Goal: Register for event/course

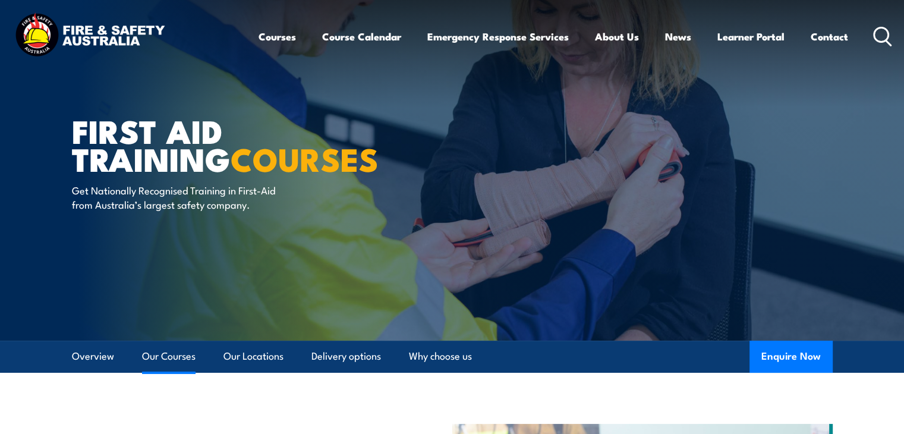
click at [175, 348] on link "Our Courses" at bounding box center [168, 356] width 53 height 31
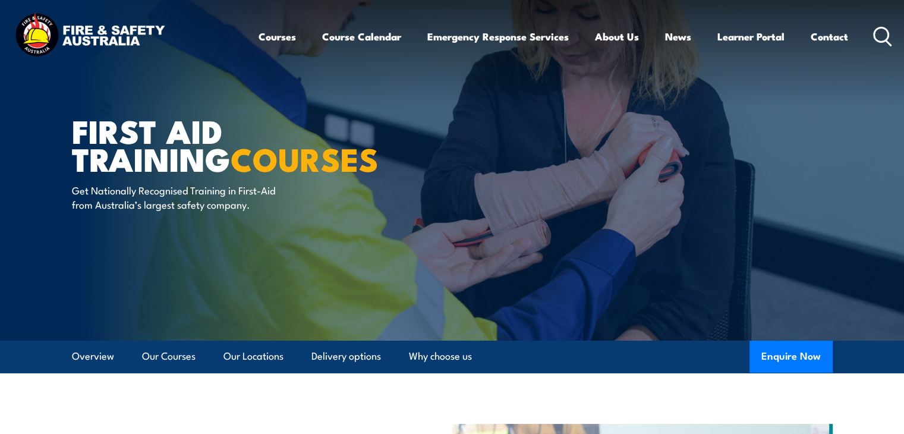
click at [883, 34] on icon at bounding box center [882, 37] width 19 height 20
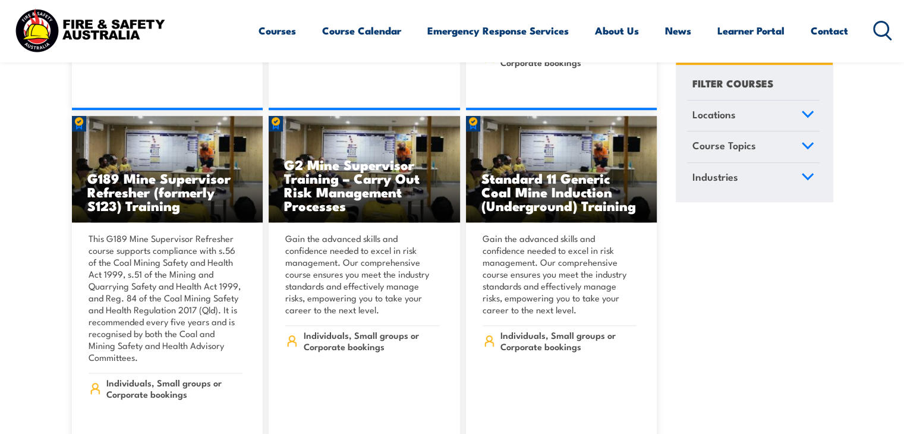
scroll to position [1138, 0]
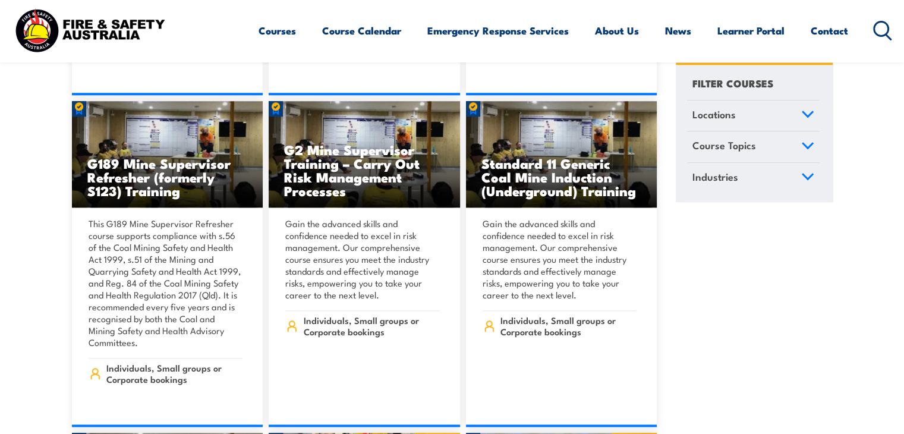
click at [879, 40] on div "Courses Course Calendar Emergency Response Services Services Overview Emergency…" at bounding box center [576, 30] width 634 height 51
click at [880, 26] on icon at bounding box center [882, 31] width 19 height 20
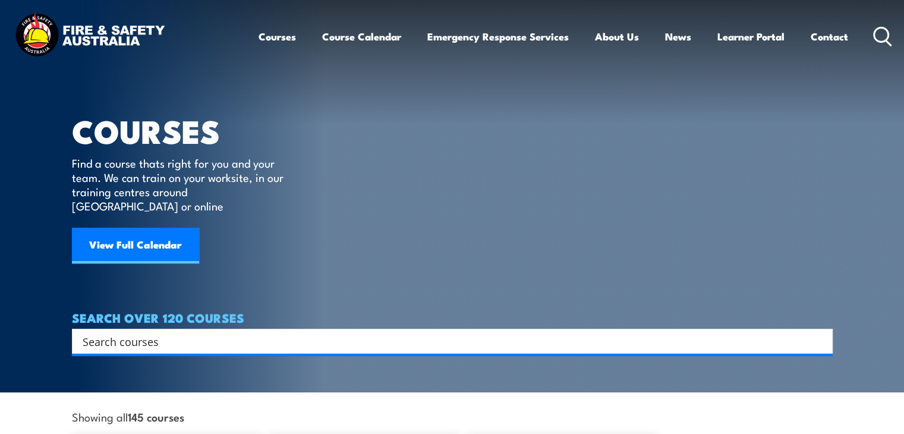
click at [206, 332] on input "Search input" at bounding box center [445, 341] width 724 height 18
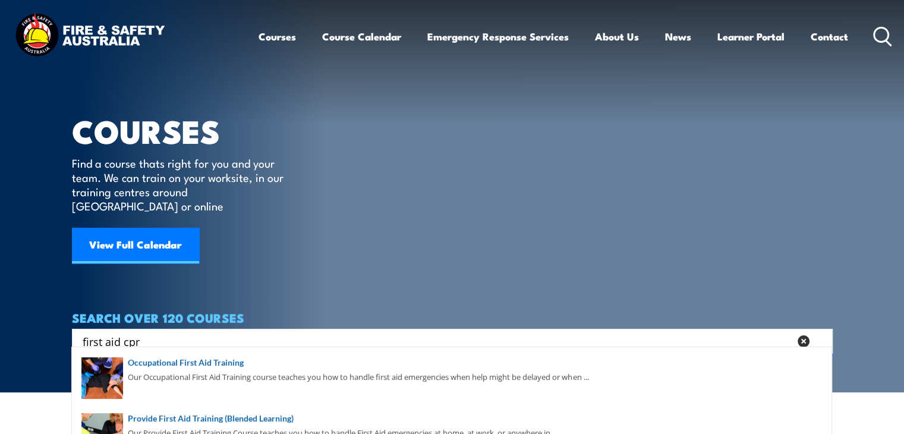
type input "first aid cpr"
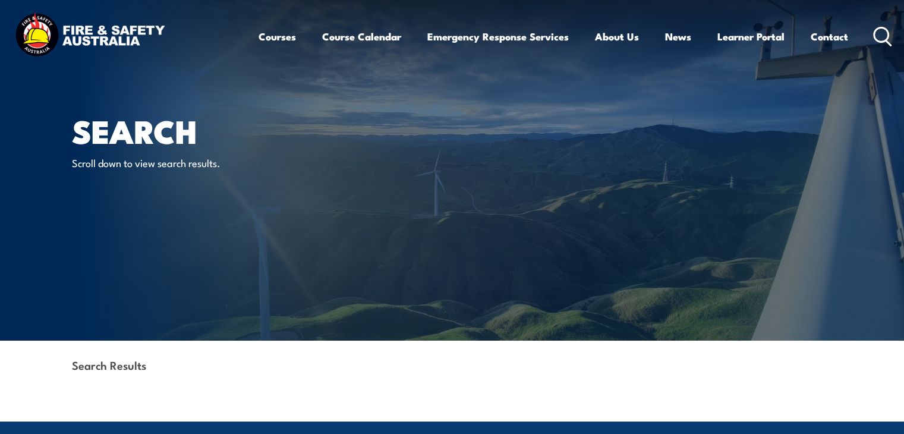
click at [884, 34] on icon at bounding box center [882, 37] width 19 height 20
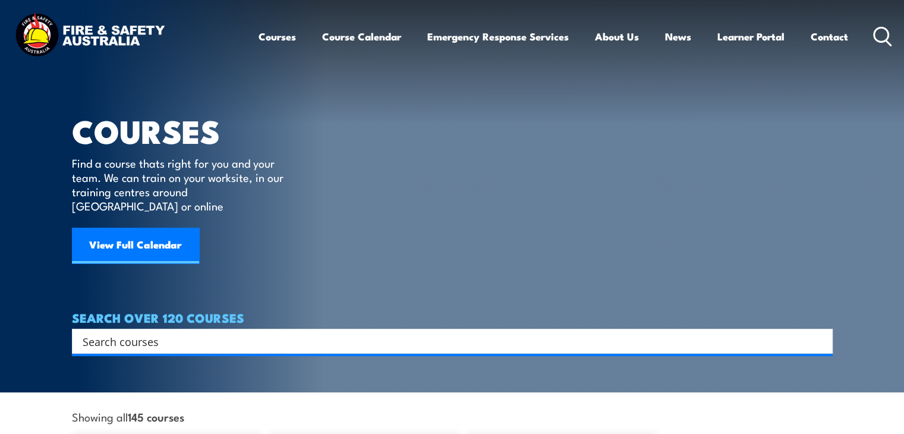
click at [193, 332] on input "Search input" at bounding box center [445, 341] width 724 height 18
type input "cpr"
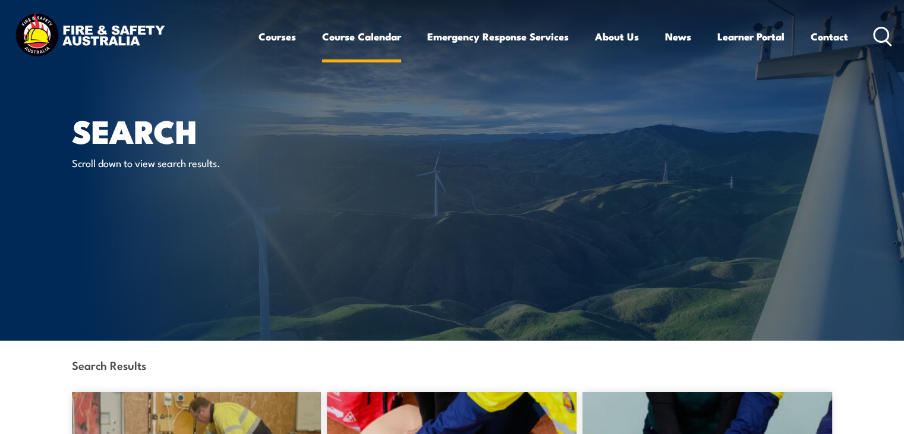
click at [322, 39] on link "Course Calendar" at bounding box center [361, 36] width 79 height 31
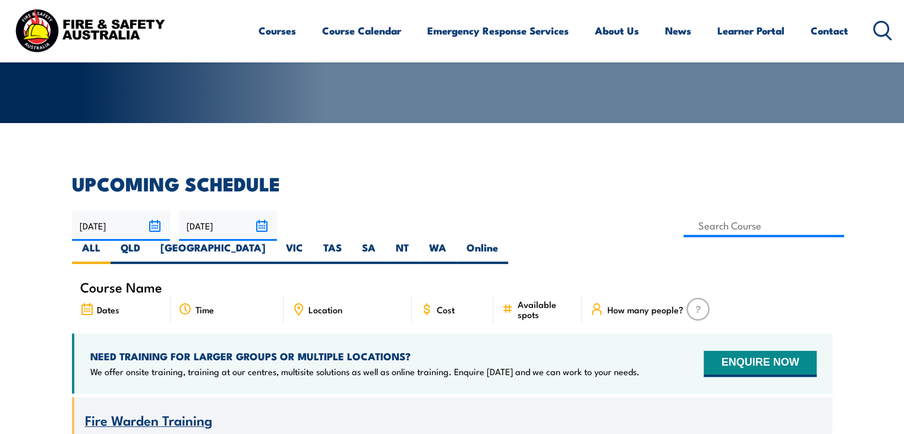
scroll to position [238, 0]
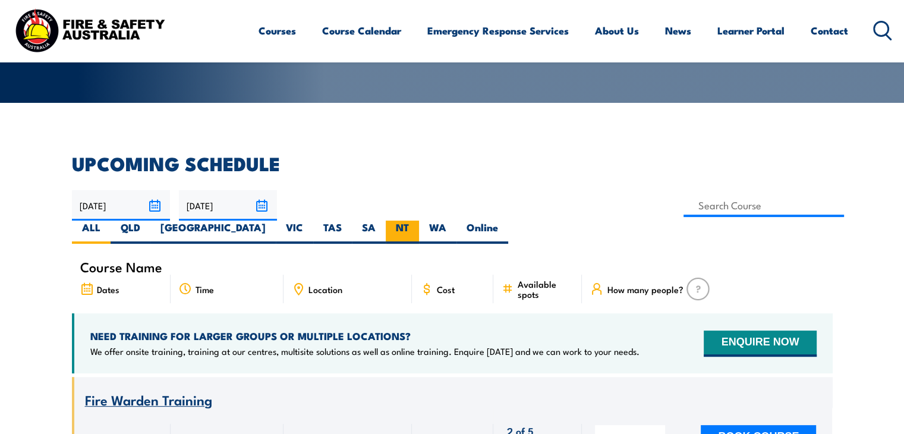
click at [419, 220] on label "NT" at bounding box center [402, 231] width 33 height 23
click at [417, 220] on input "NT" at bounding box center [413, 224] width 8 height 8
radio input "true"
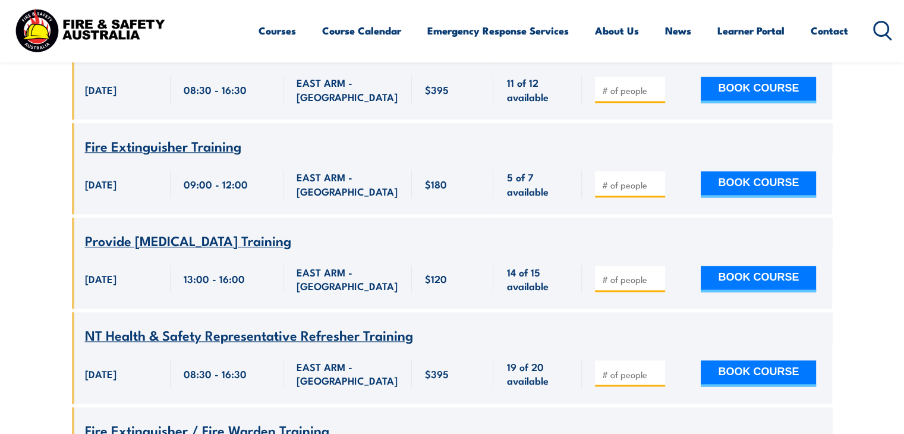
scroll to position [1462, 0]
